Goal: Task Accomplishment & Management: Complete application form

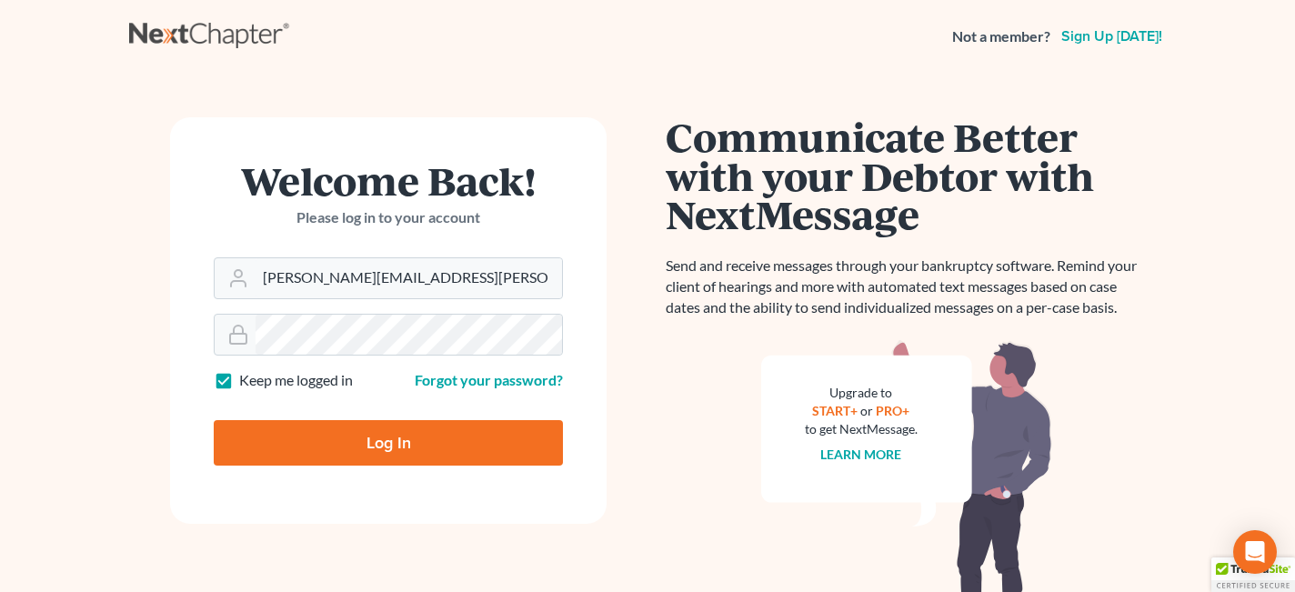
click at [391, 447] on input "Log In" at bounding box center [388, 442] width 349 height 45
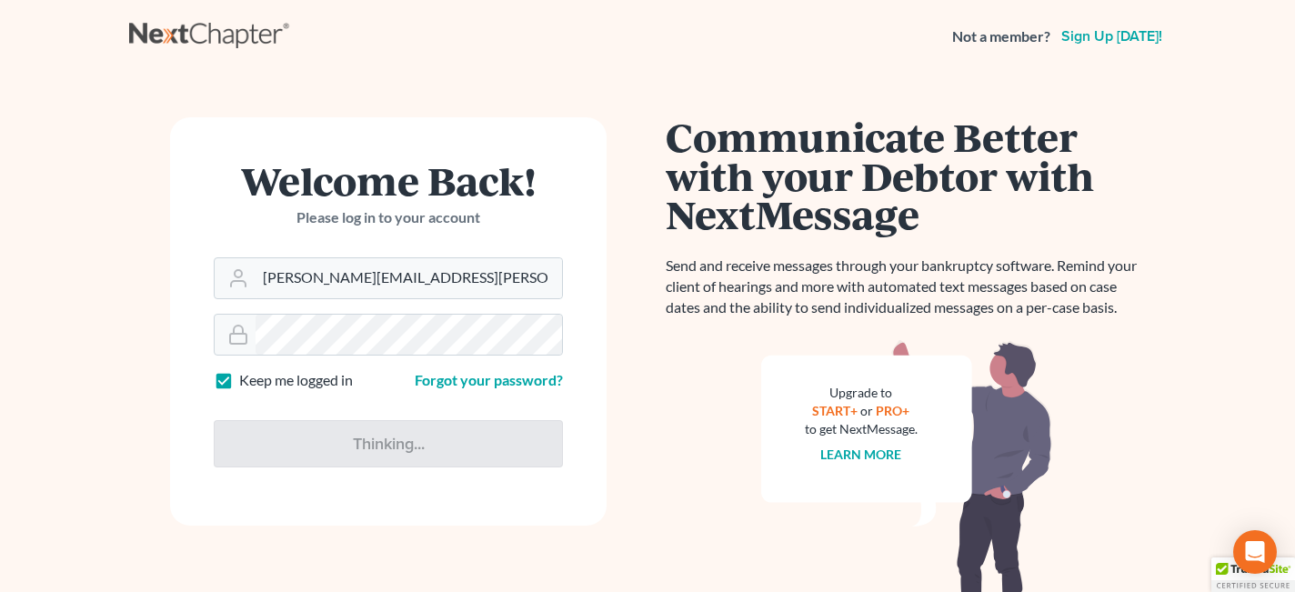
type input "Thinking..."
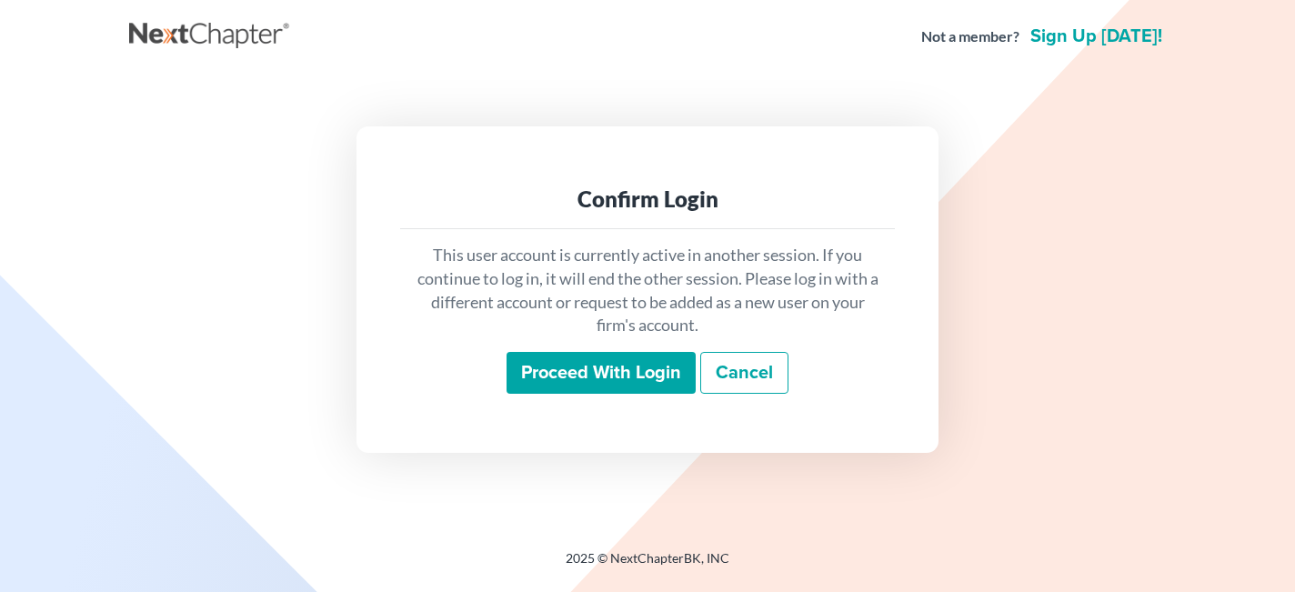
click at [576, 373] on input "Proceed with login" at bounding box center [600, 373] width 189 height 42
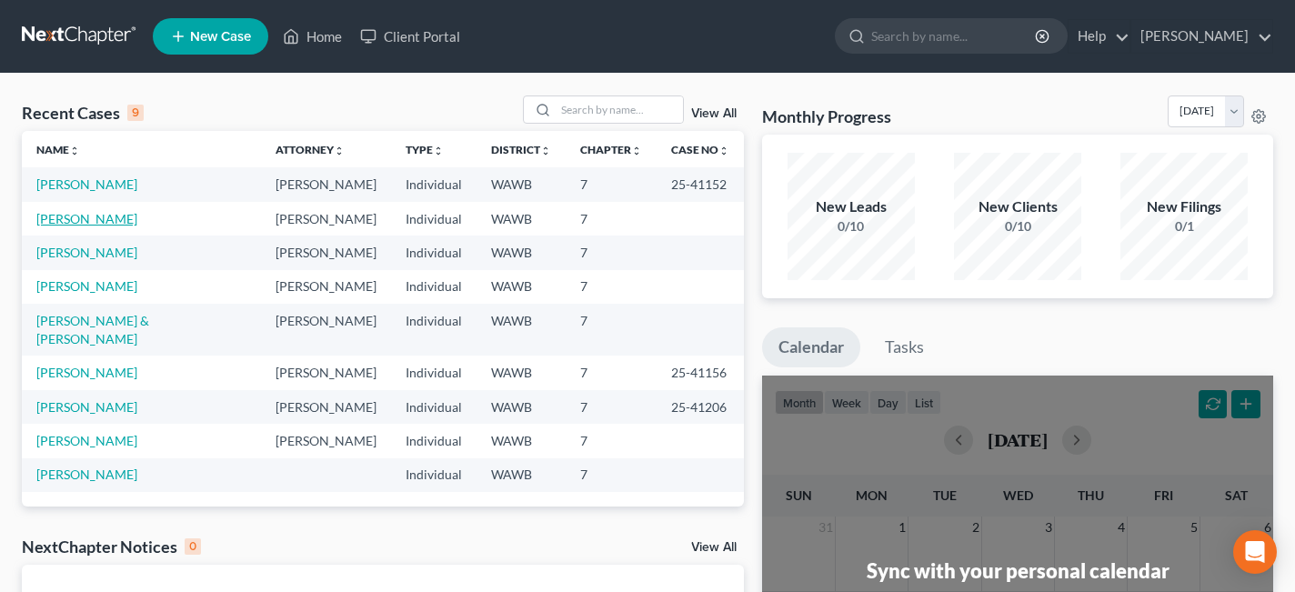
click at [109, 223] on link "[PERSON_NAME]" at bounding box center [86, 218] width 101 height 15
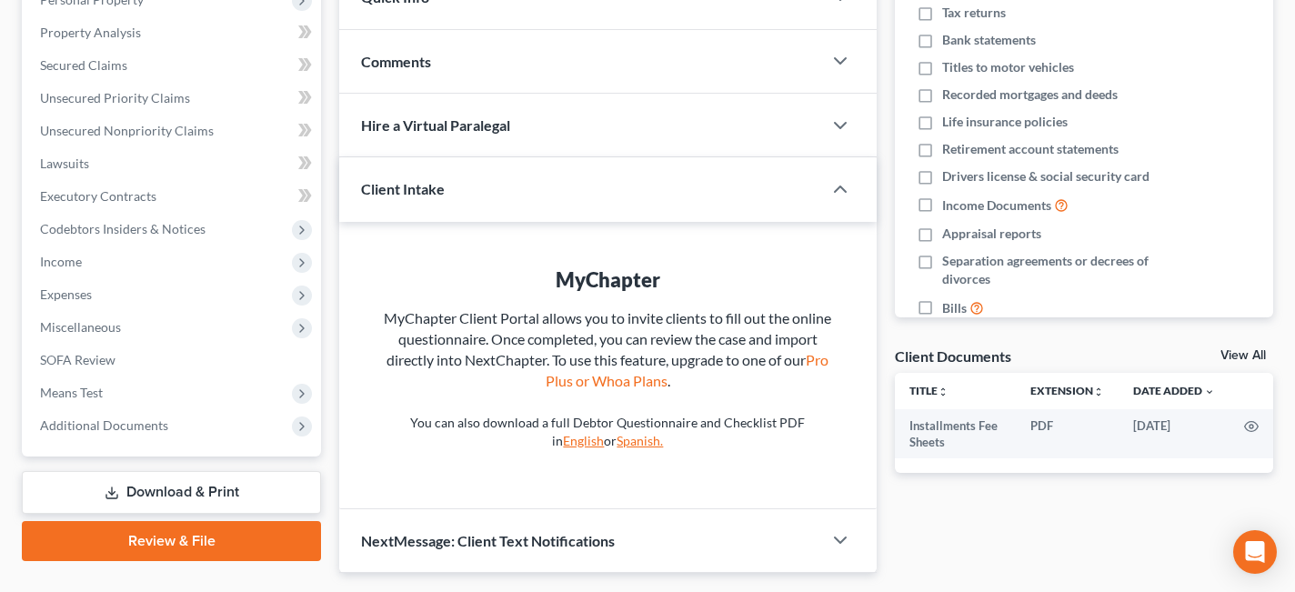
scroll to position [386, 0]
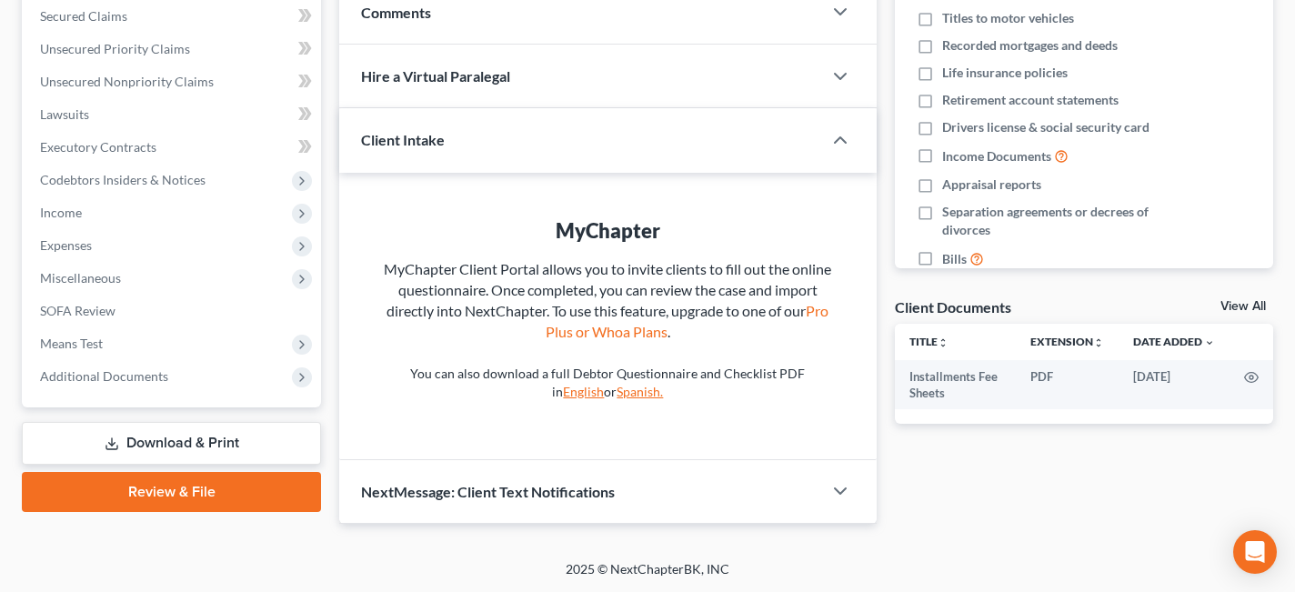
click at [195, 483] on link "Review & File" at bounding box center [171, 492] width 299 height 40
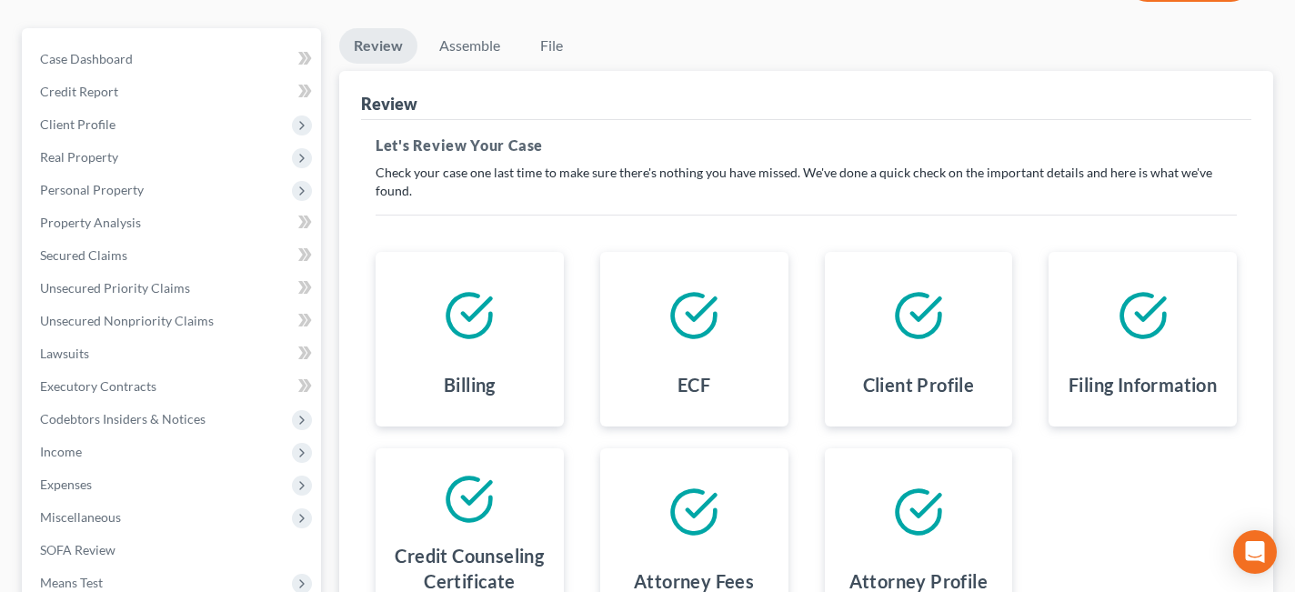
scroll to position [85, 0]
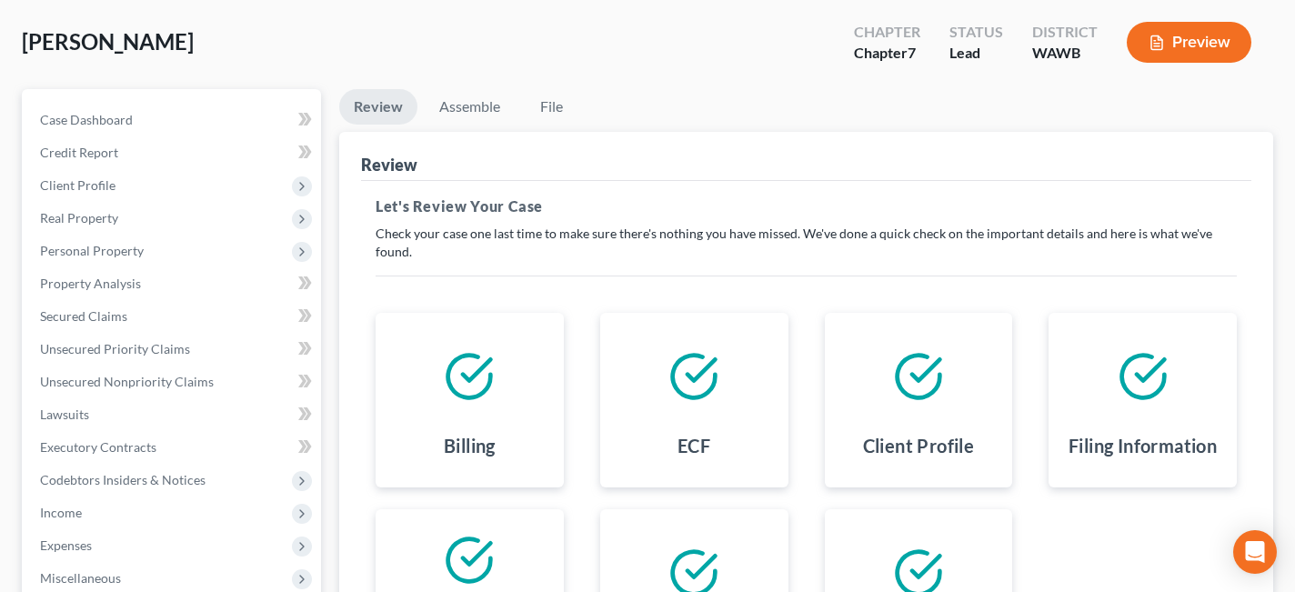
click at [1198, 48] on button "Preview" at bounding box center [1189, 42] width 125 height 41
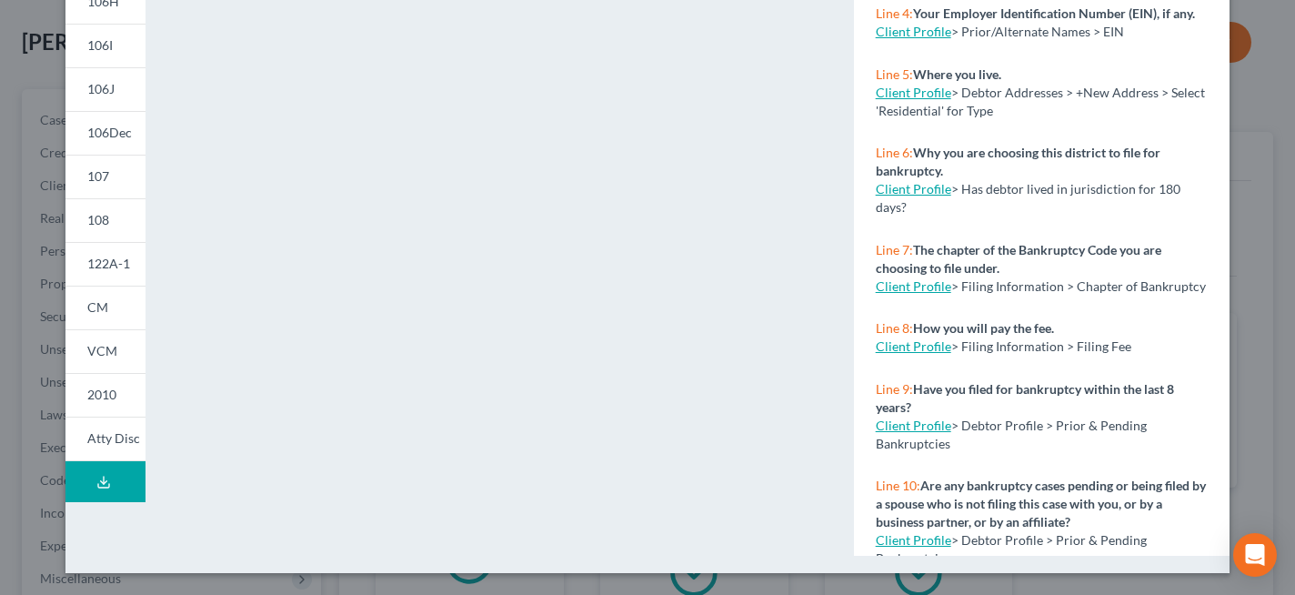
scroll to position [430, 0]
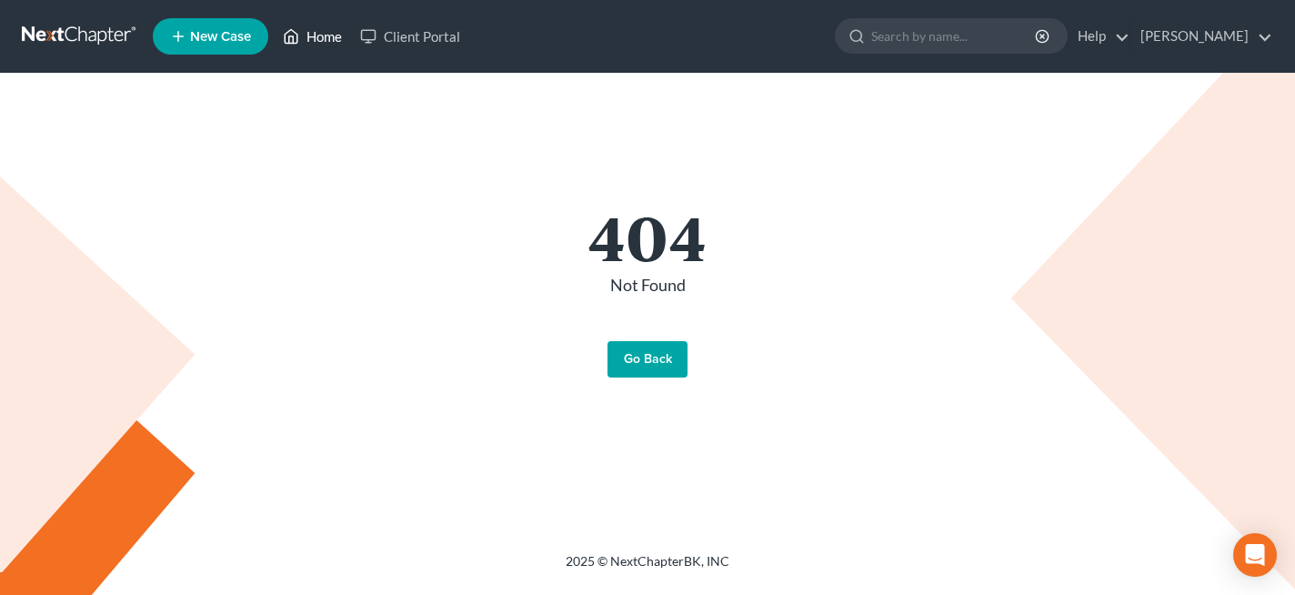
click at [326, 35] on link "Home" at bounding box center [312, 36] width 77 height 33
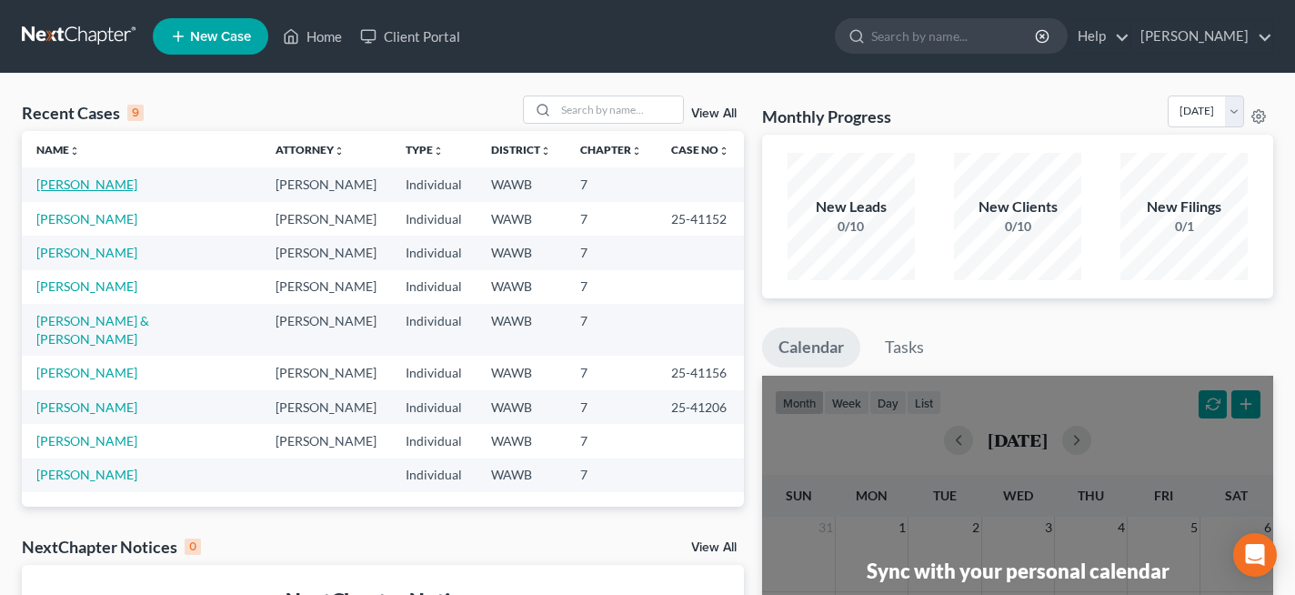
click at [107, 184] on link "French, Jayson" at bounding box center [86, 183] width 101 height 15
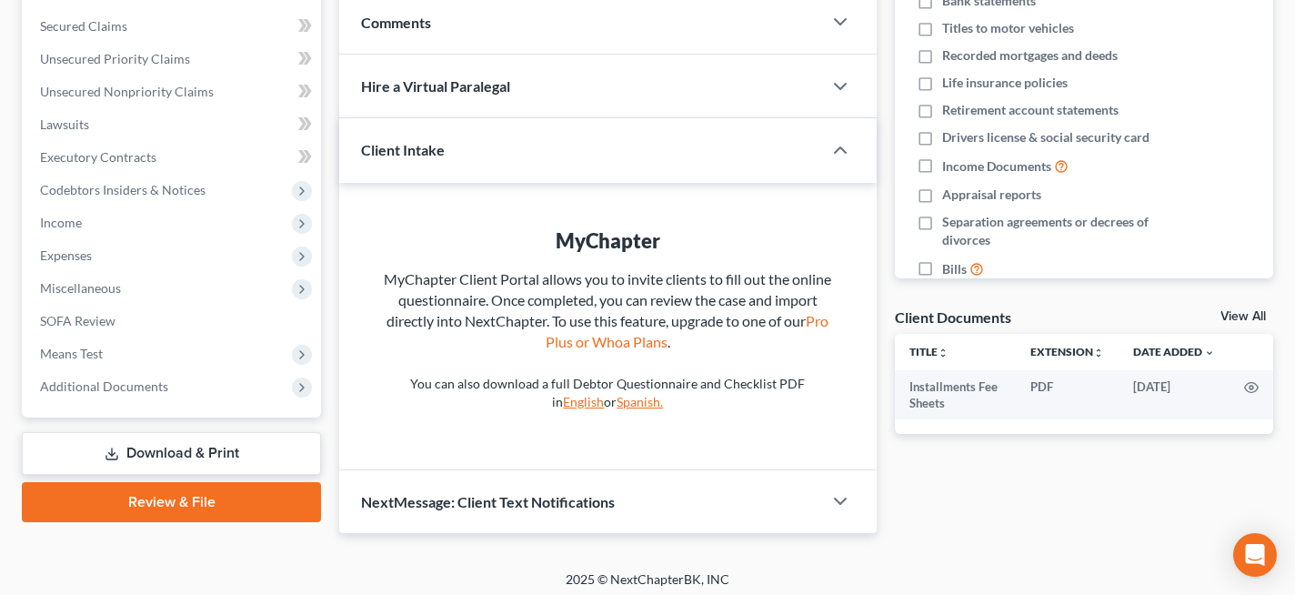
scroll to position [383, 0]
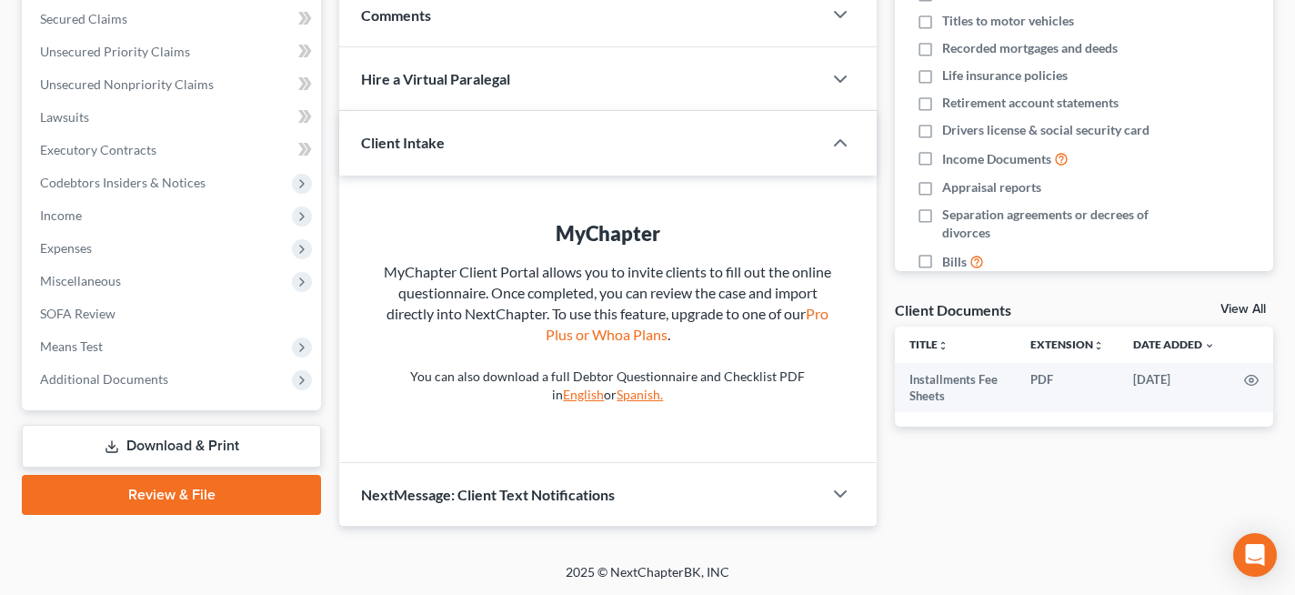
click at [279, 489] on link "Review & File" at bounding box center [171, 495] width 299 height 40
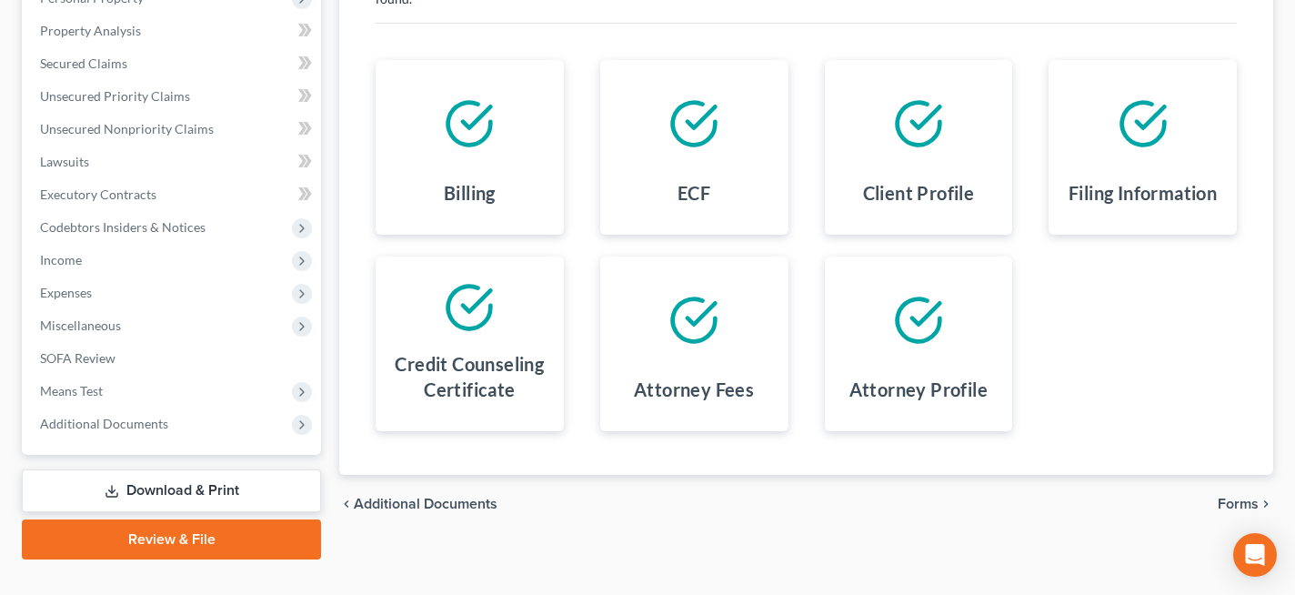
scroll to position [370, 0]
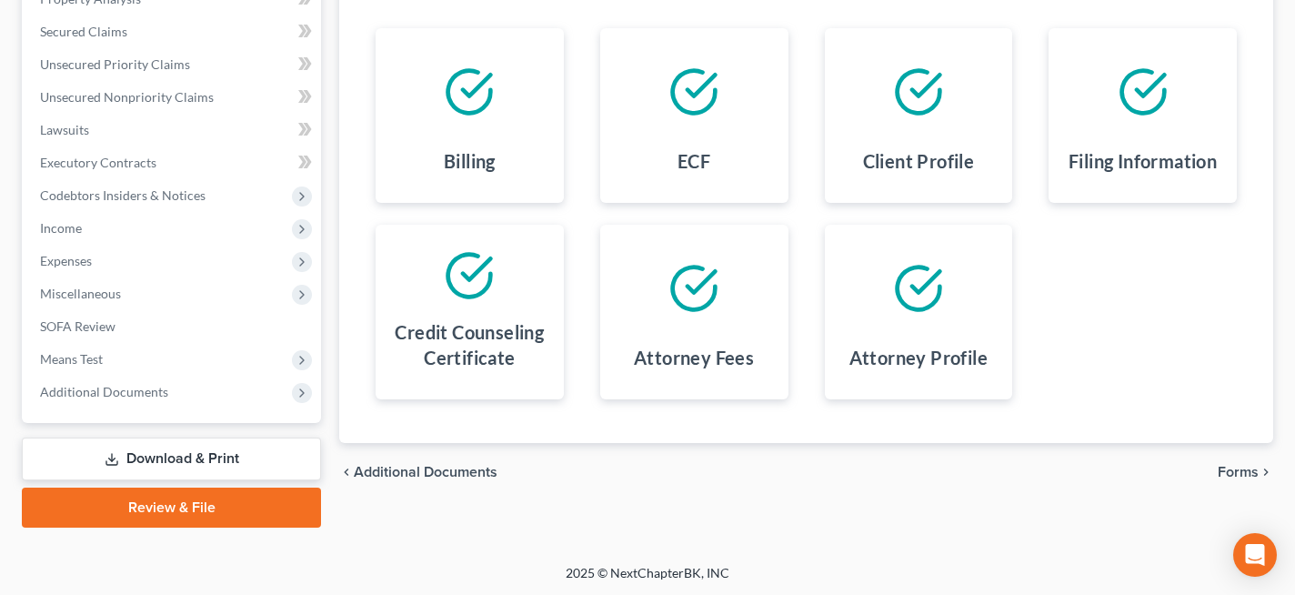
click at [1232, 466] on span "Forms" at bounding box center [1238, 472] width 41 height 15
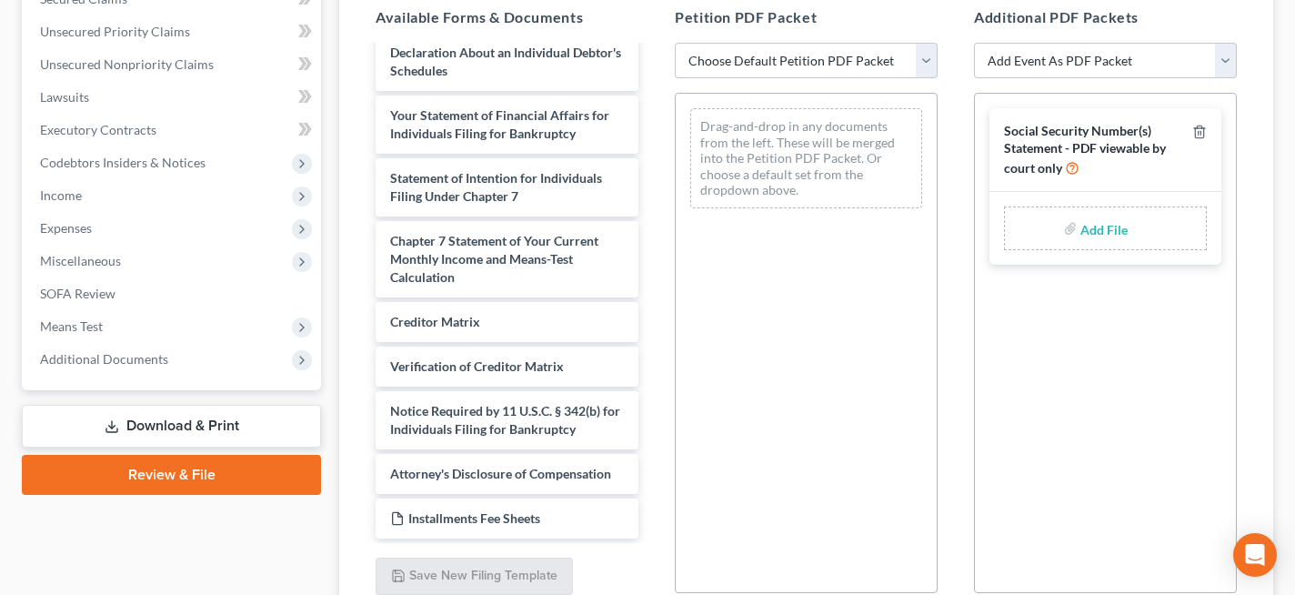
scroll to position [410, 0]
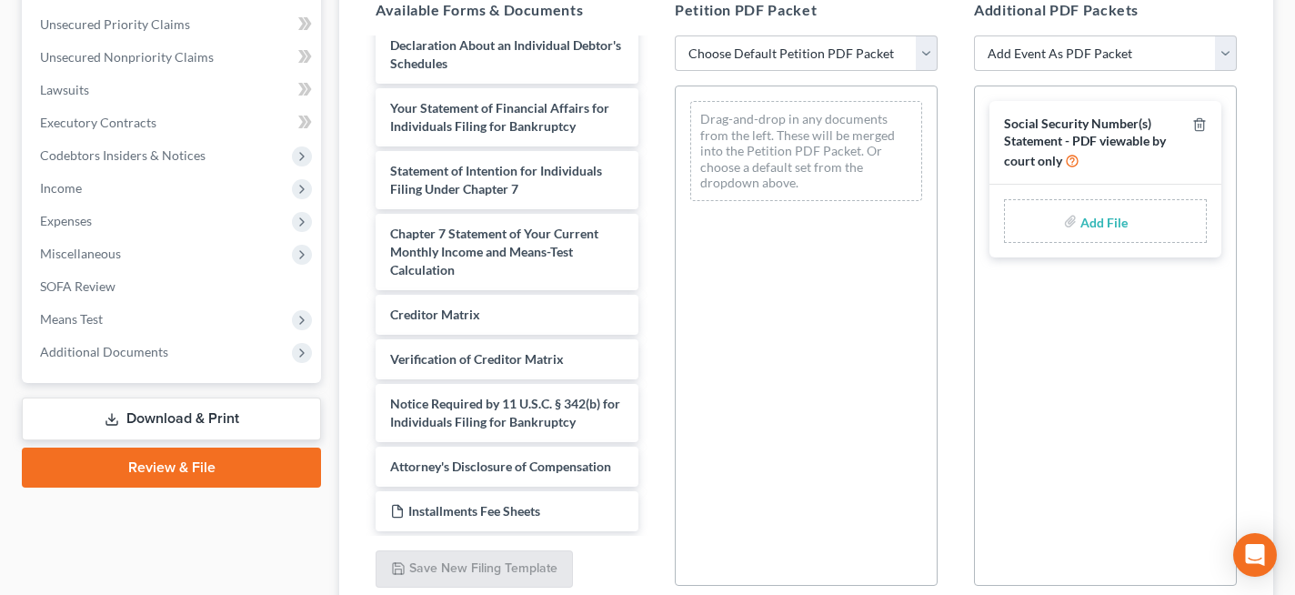
click at [1080, 222] on label "Add File" at bounding box center [1105, 223] width 51 height 33
click at [1080, 217] on label "Add File" at bounding box center [1105, 223] width 51 height 33
click at [1086, 135] on span "Social Security Number(s) Statement - PDF viewable by court only" at bounding box center [1085, 141] width 162 height 52
click at [1077, 122] on span "Social Security Number(s) Statement - PDF viewable by court only" at bounding box center [1085, 141] width 162 height 52
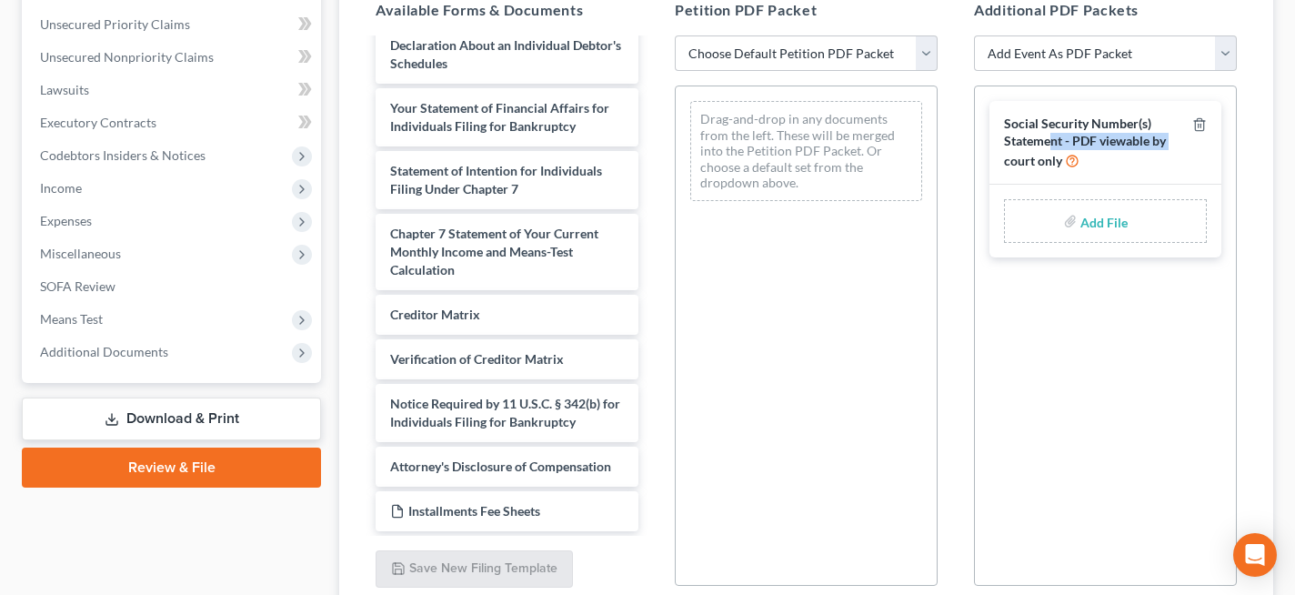
drag, startPoint x: 1048, startPoint y: 148, endPoint x: 978, endPoint y: 165, distance: 73.0
click at [978, 165] on div "Social Security Number(s) Statement - PDF viewable by court only Add File" at bounding box center [1105, 179] width 261 height 186
click at [1023, 191] on div "Add File" at bounding box center [1105, 221] width 232 height 73
click at [1055, 222] on div "Add File" at bounding box center [1105, 221] width 203 height 44
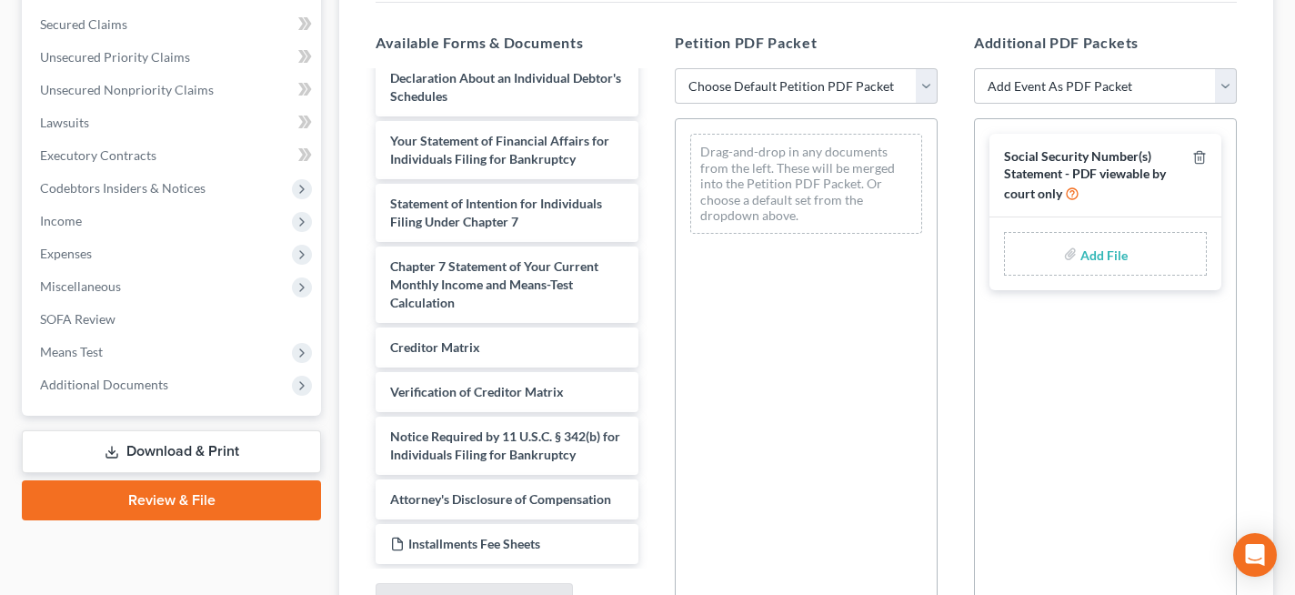
scroll to position [383, 0]
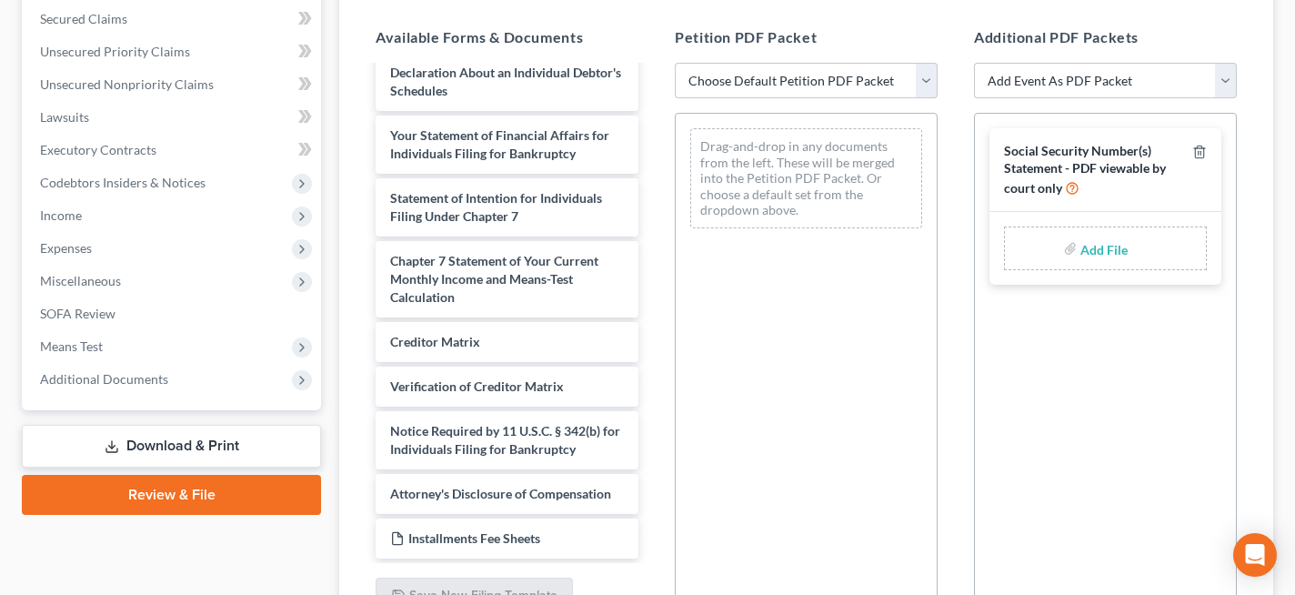
click at [1048, 247] on div "Add File" at bounding box center [1105, 248] width 203 height 44
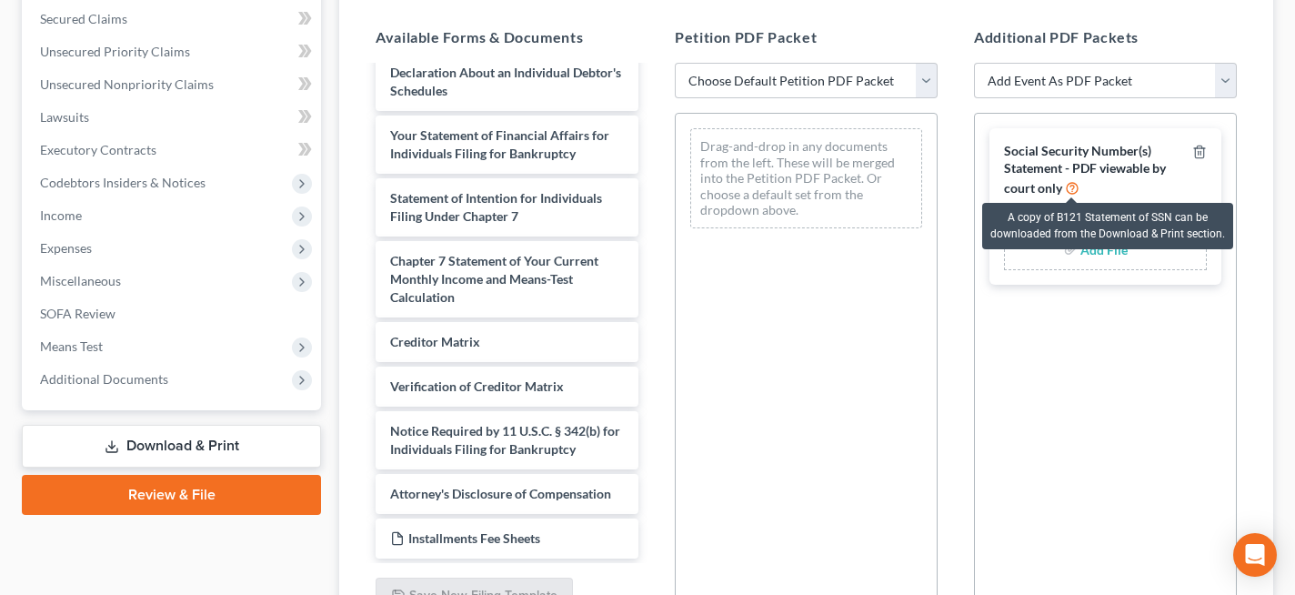
click at [1077, 189] on icon at bounding box center [1072, 186] width 15 height 17
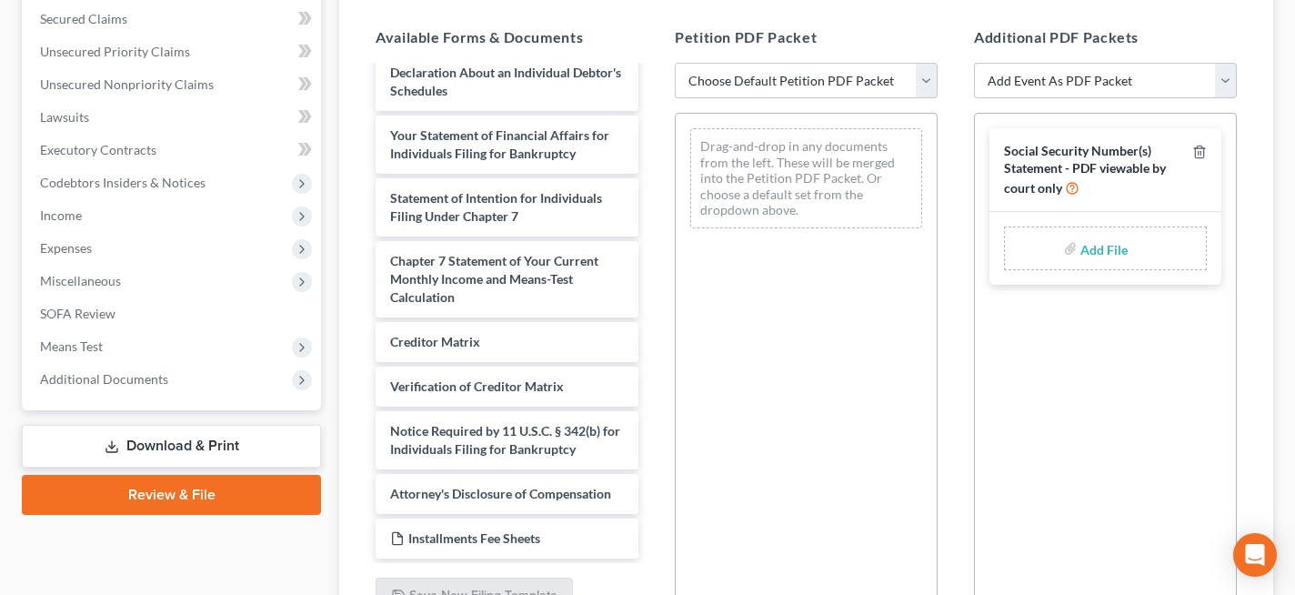
click at [1092, 292] on div "Social Security Number(s) Statement - PDF viewable by court only Add File" at bounding box center [1105, 207] width 261 height 186
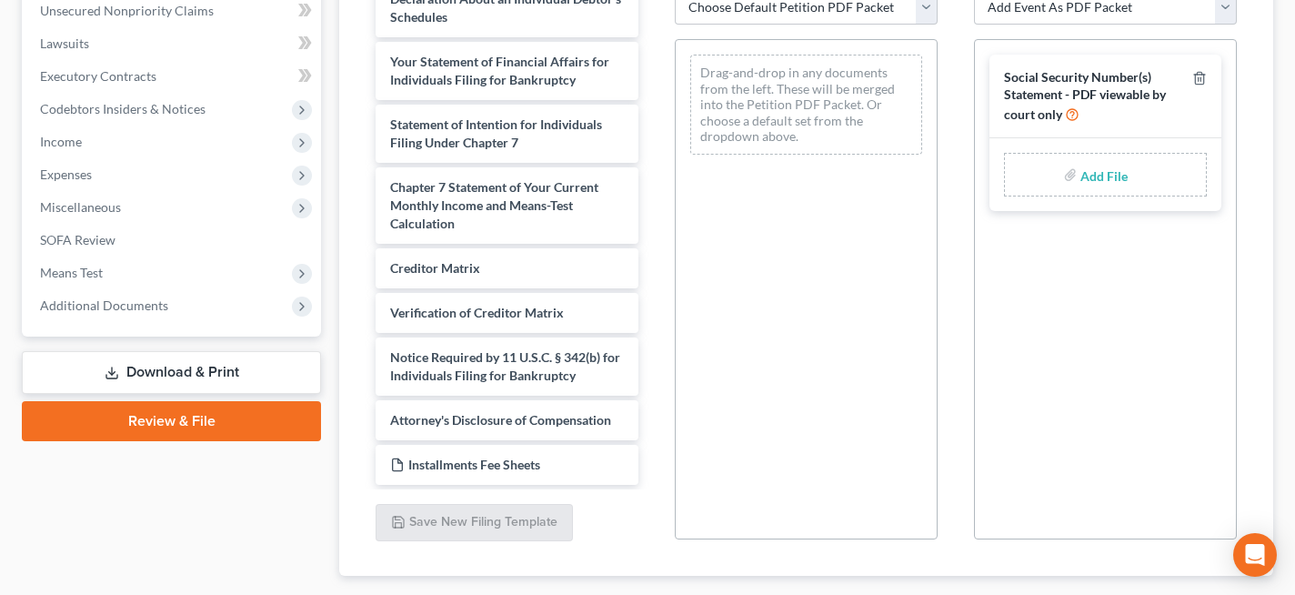
scroll to position [448, 0]
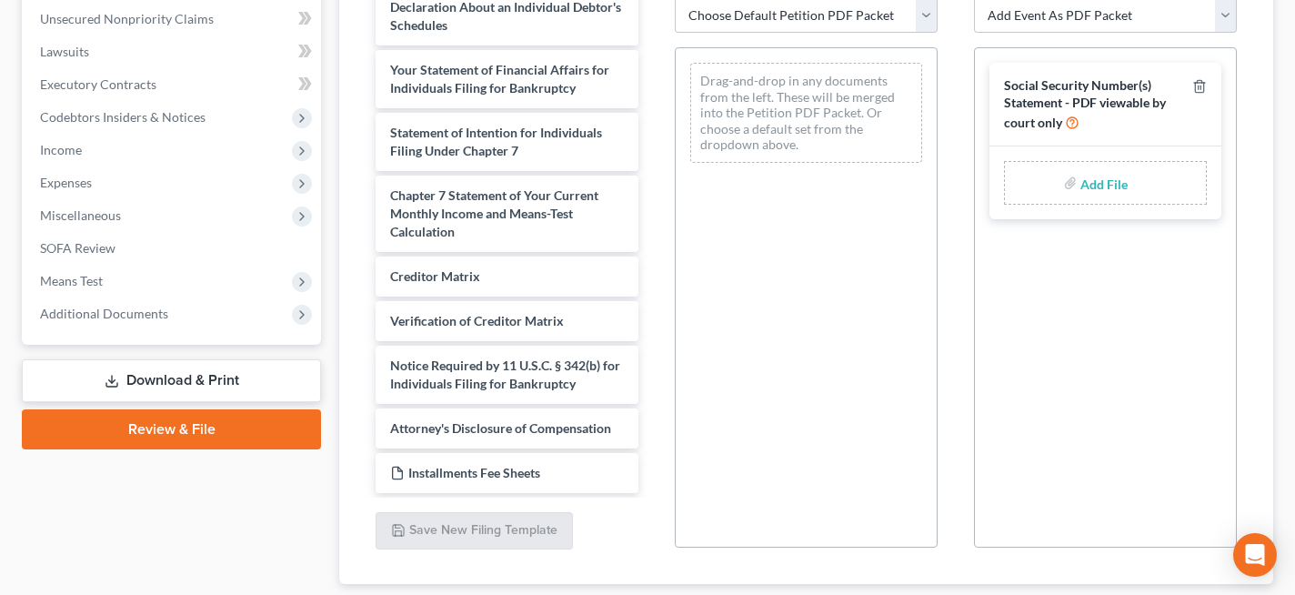
click at [1014, 110] on div "Social Security Number(s) Statement - PDF viewable by court only" at bounding box center [1094, 104] width 181 height 54
click at [1025, 196] on div "Add File" at bounding box center [1105, 183] width 203 height 44
click at [1048, 179] on div "Add File" at bounding box center [1105, 183] width 203 height 44
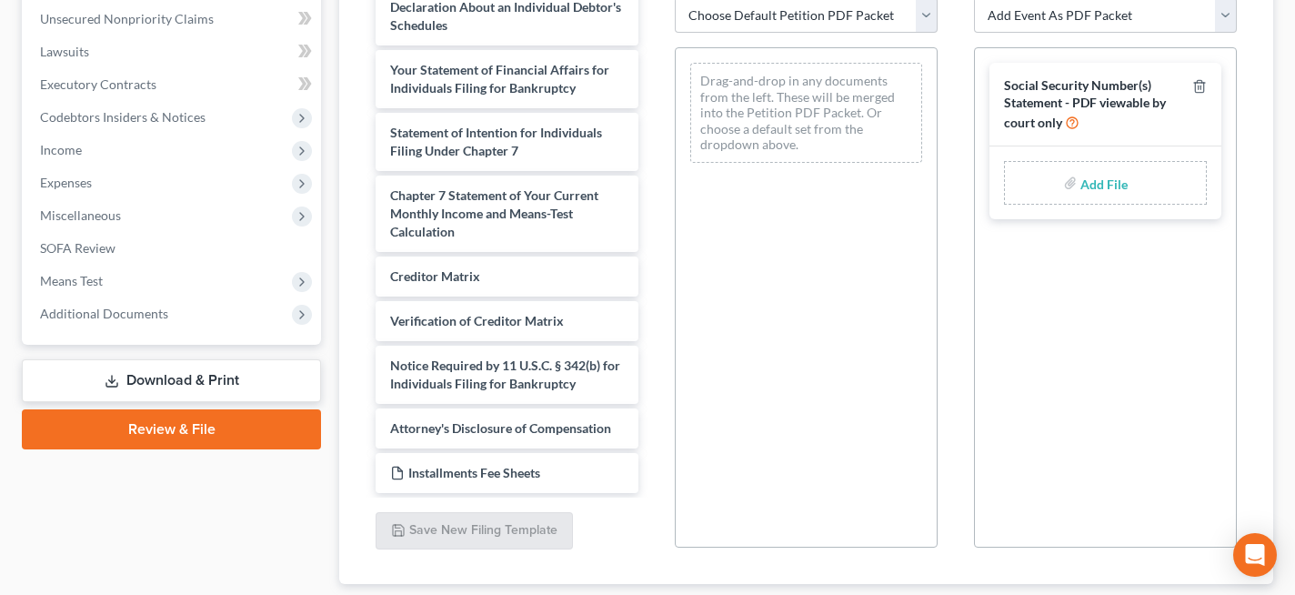
click at [867, 125] on div "Drag-and-drop in any documents from the left. These will be merged into the Pet…" at bounding box center [806, 113] width 232 height 100
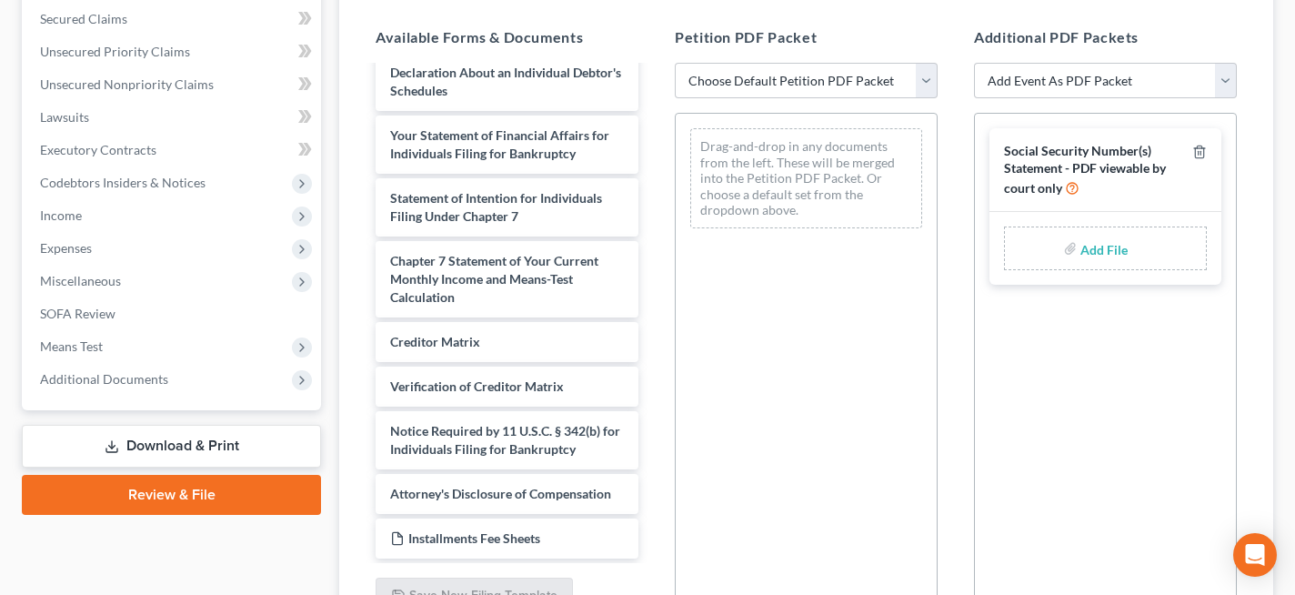
scroll to position [365, 0]
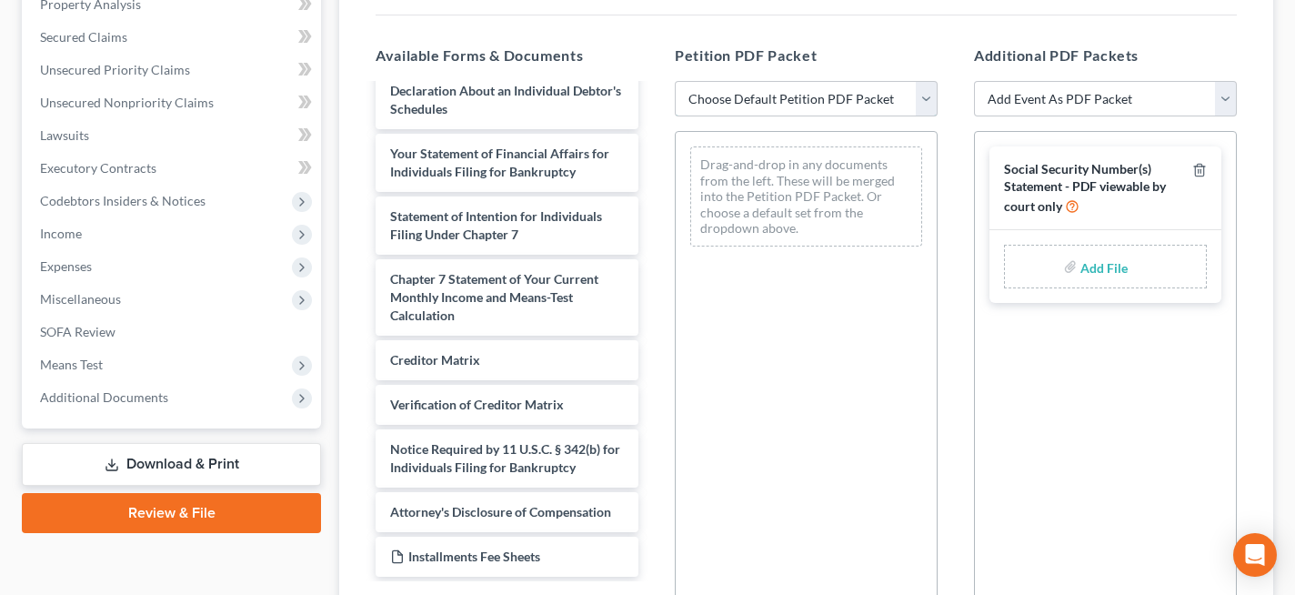
click at [928, 89] on select "Choose Default Petition PDF Packet Emergency Filing (Voluntary Petition and Cre…" at bounding box center [806, 99] width 263 height 36
select select "2"
click at [675, 81] on select "Choose Default Petition PDF Packet Emergency Filing (Voluntary Petition and Cre…" at bounding box center [806, 99] width 263 height 36
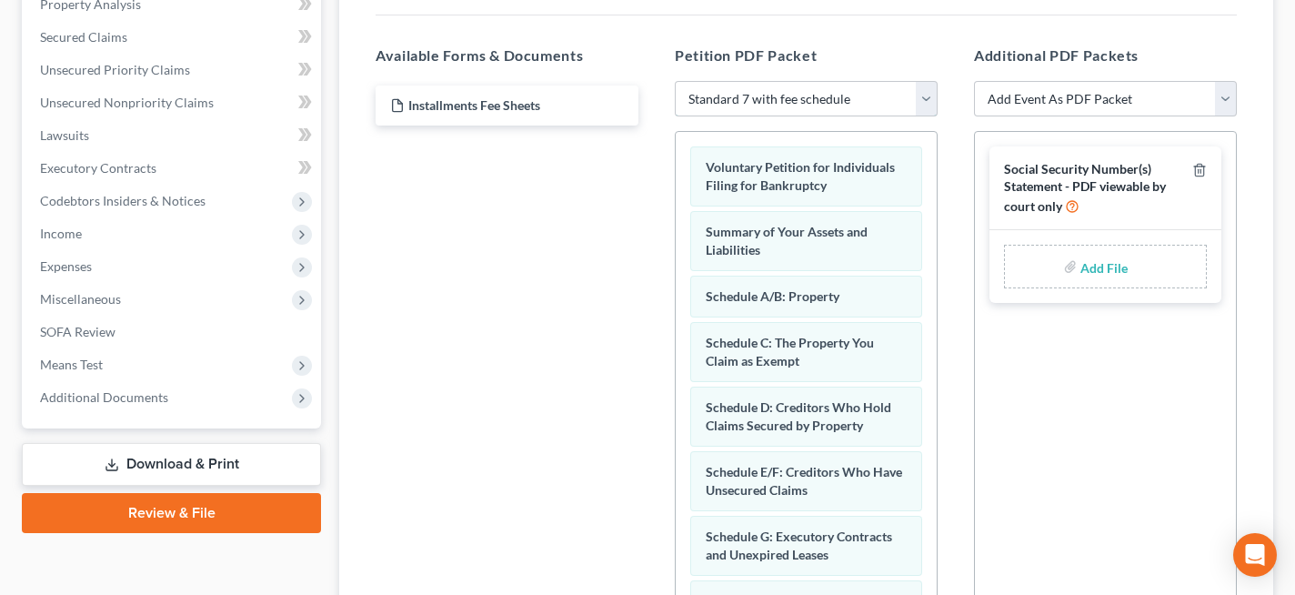
scroll to position [0, 0]
click at [1080, 267] on label "Add File" at bounding box center [1105, 269] width 51 height 33
click at [1078, 259] on div "Add File" at bounding box center [1105, 267] width 203 height 44
click at [1225, 88] on select "Add Event As PDF Packet Certificate of Credit Counseling for Debtor Certificate…" at bounding box center [1105, 99] width 263 height 36
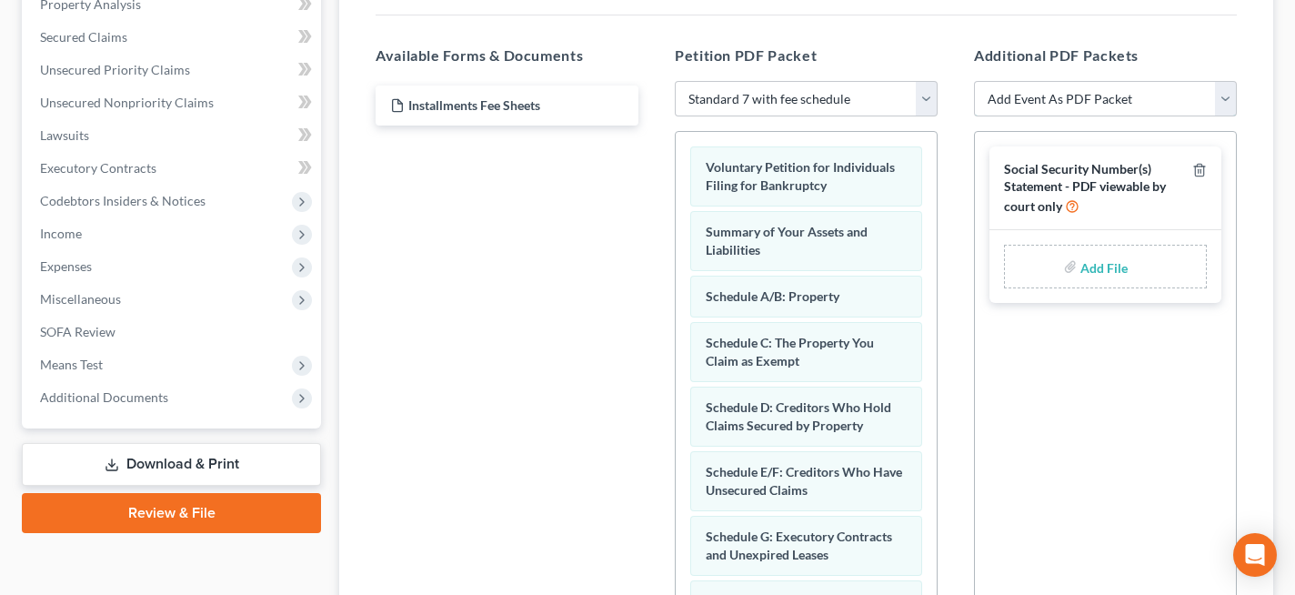
select select "0"
click at [974, 81] on select "Add Event As PDF Packet Certificate of Credit Counseling for Debtor Certificate…" at bounding box center [1105, 99] width 263 height 36
select select
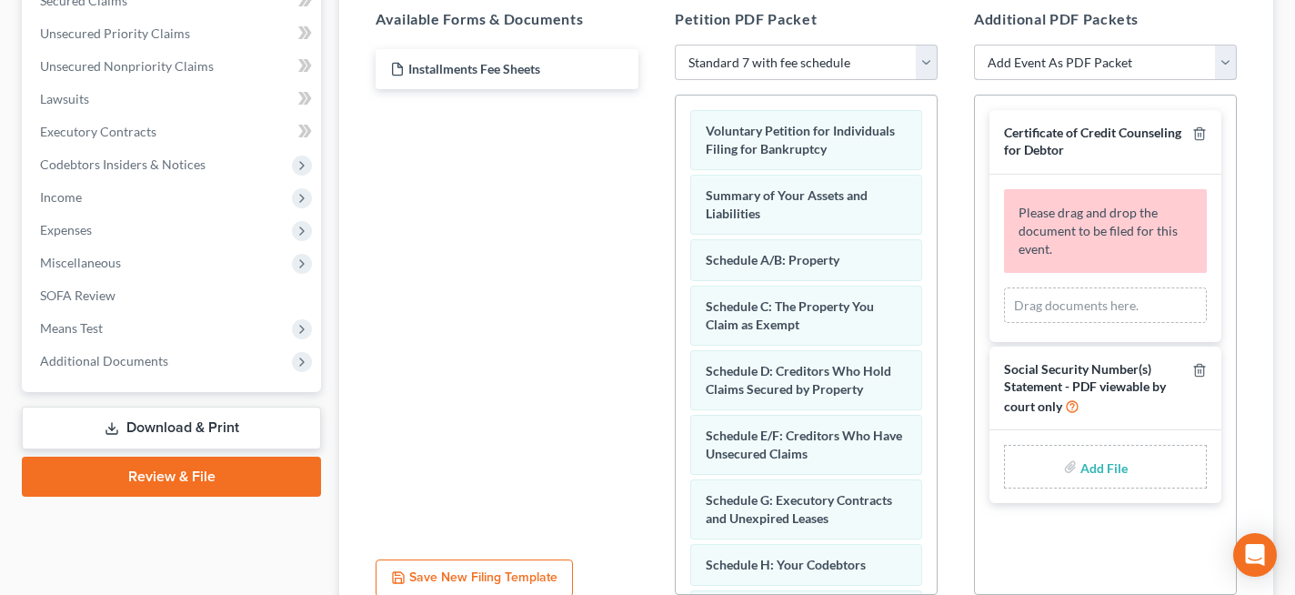
scroll to position [411, 0]
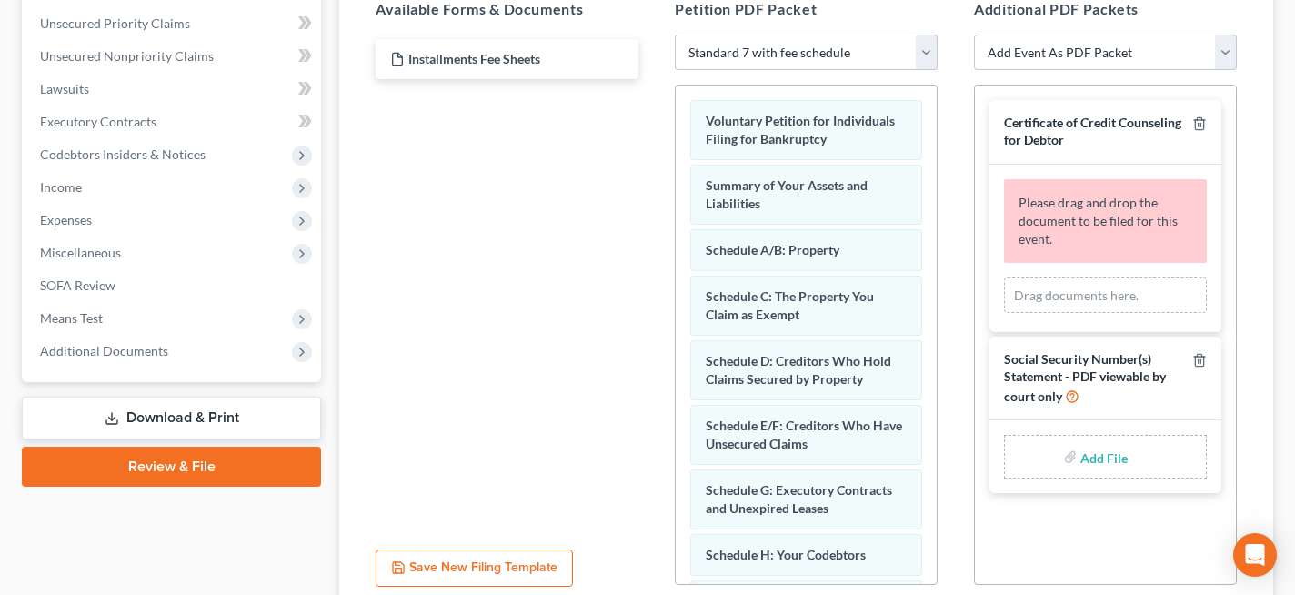
click at [1079, 289] on div "Drag documents here." at bounding box center [1105, 295] width 203 height 36
click at [1083, 282] on div "Drag documents here." at bounding box center [1105, 295] width 203 height 36
